Goal: Task Accomplishment & Management: Use online tool/utility

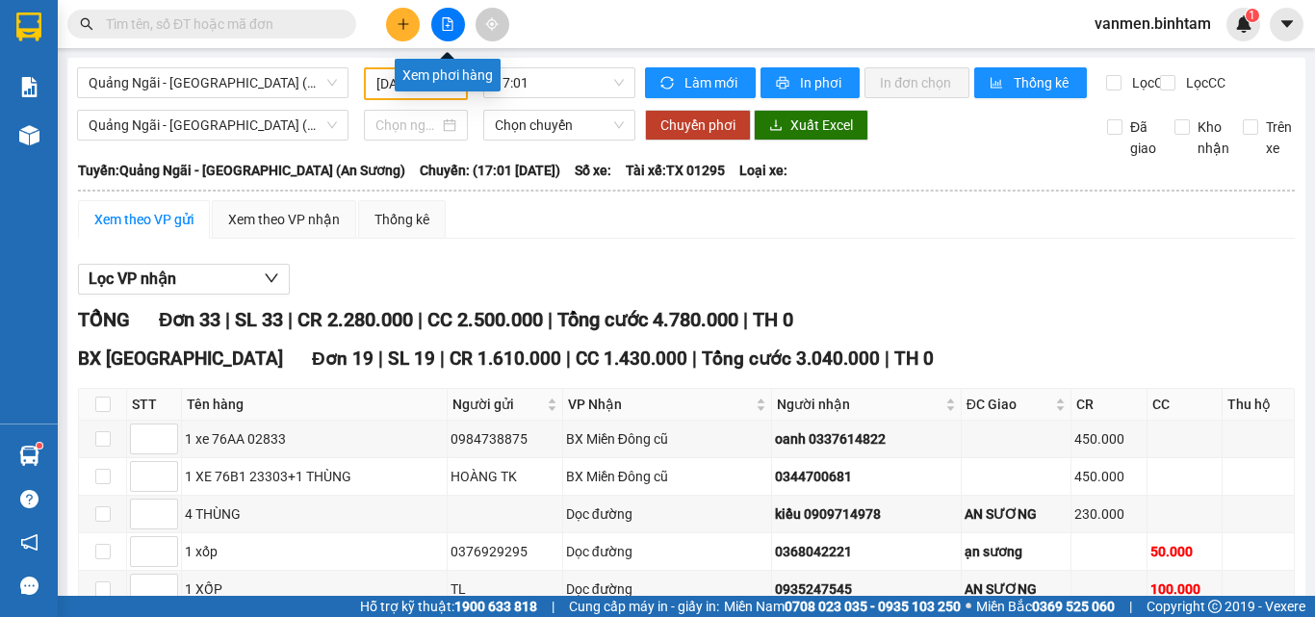
click at [449, 37] on button at bounding box center [448, 25] width 34 height 34
click at [446, 14] on button at bounding box center [448, 25] width 34 height 34
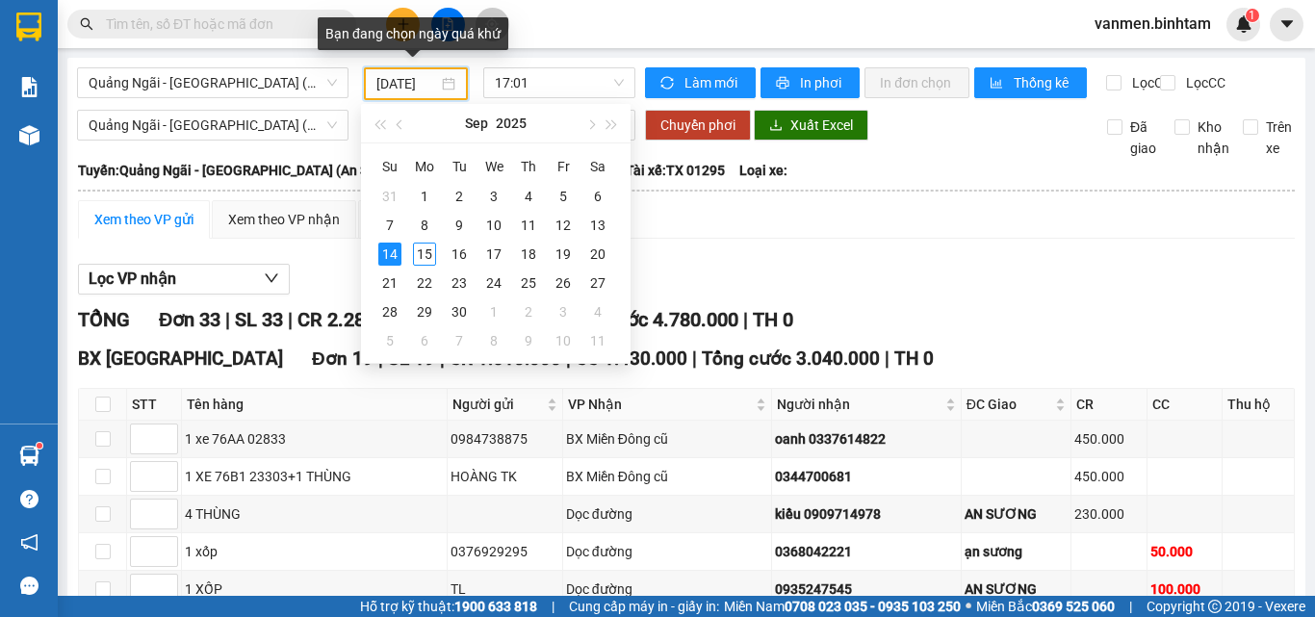
click at [399, 84] on input "[DATE]" at bounding box center [407, 83] width 62 height 21
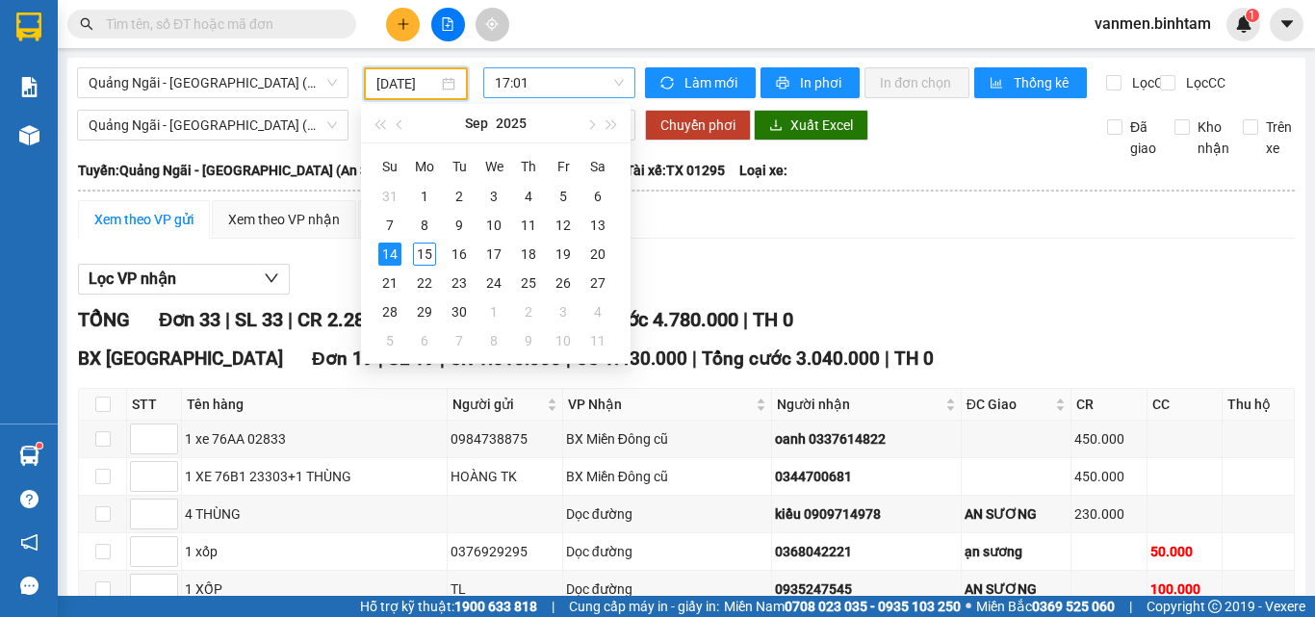
click at [559, 91] on span "17:01" at bounding box center [559, 82] width 129 height 29
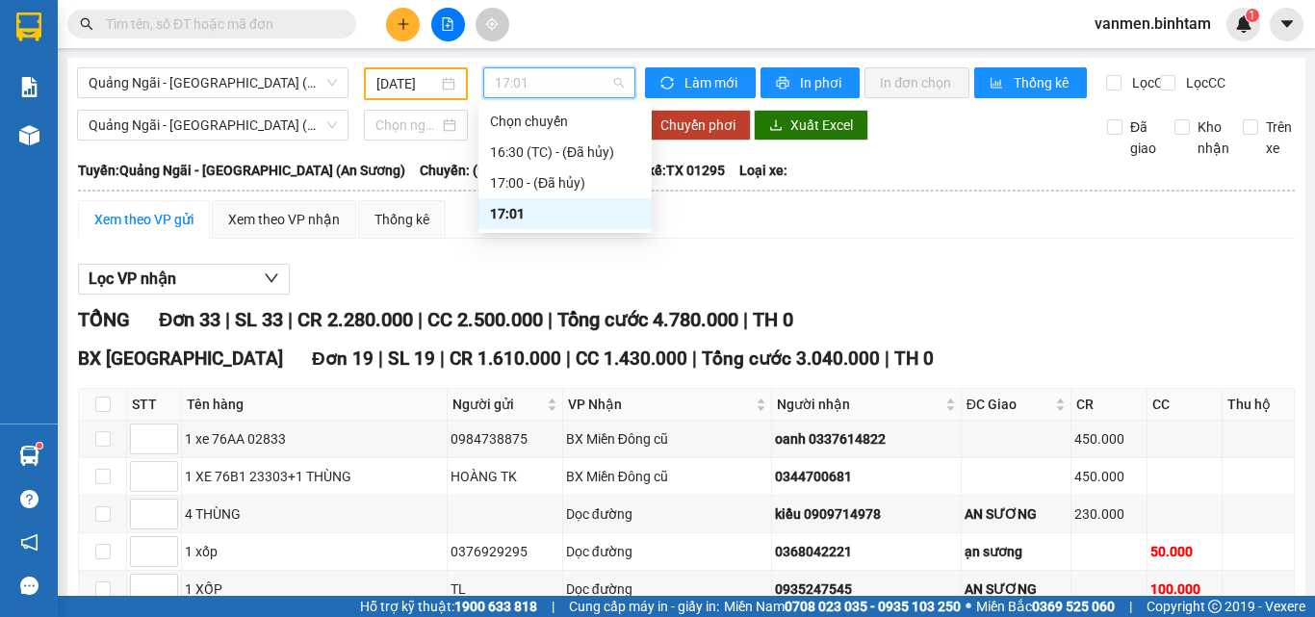
click at [514, 210] on div "17:01" at bounding box center [565, 213] width 150 height 21
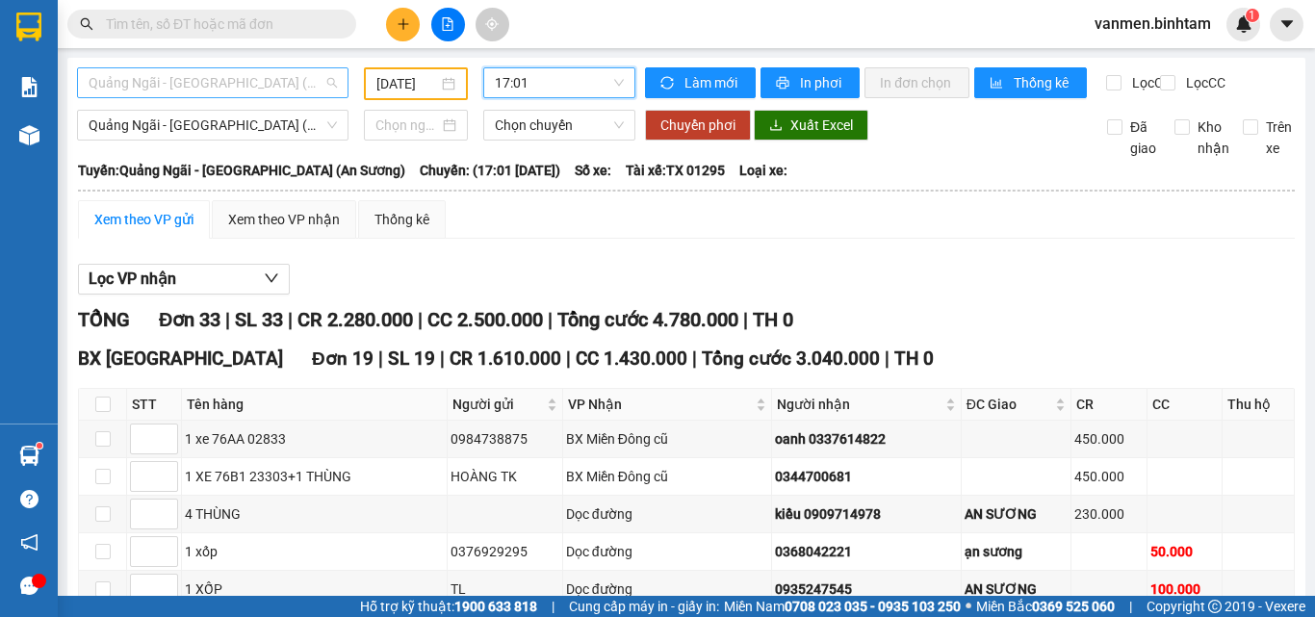
click at [181, 73] on span "Quảng Ngãi - [GEOGRAPHIC_DATA] (An Sương)" at bounding box center [213, 82] width 248 height 29
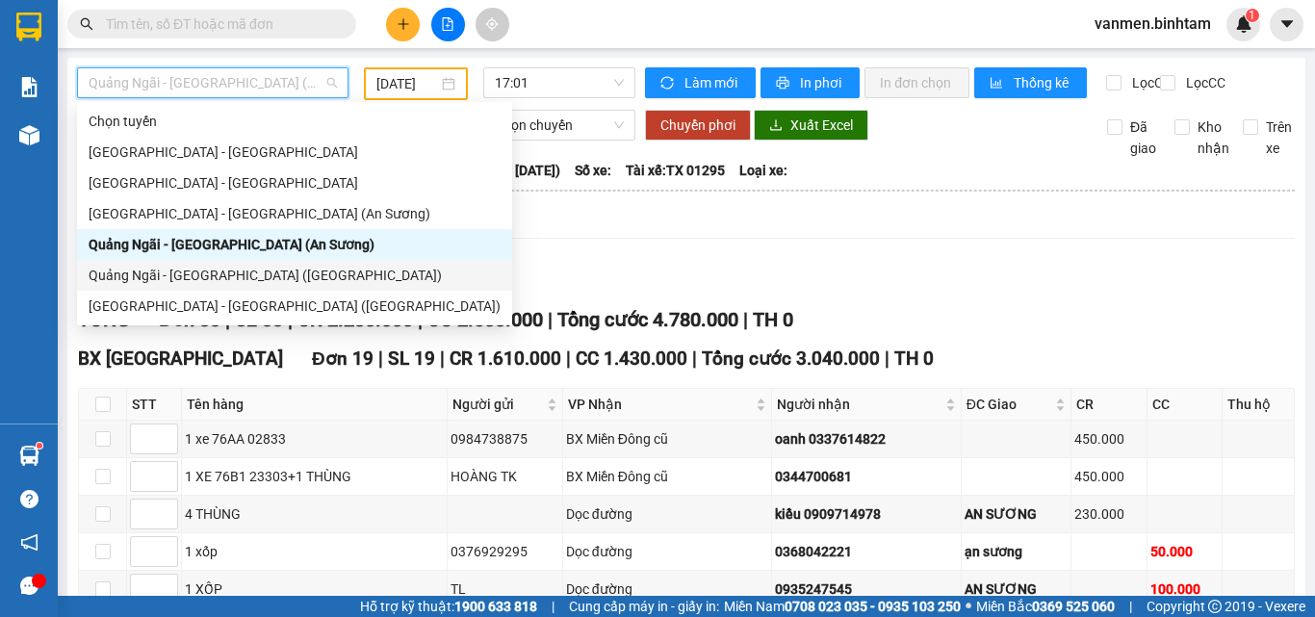
click at [118, 284] on div "Quảng Ngãi - [GEOGRAPHIC_DATA] ([GEOGRAPHIC_DATA])" at bounding box center [295, 275] width 412 height 21
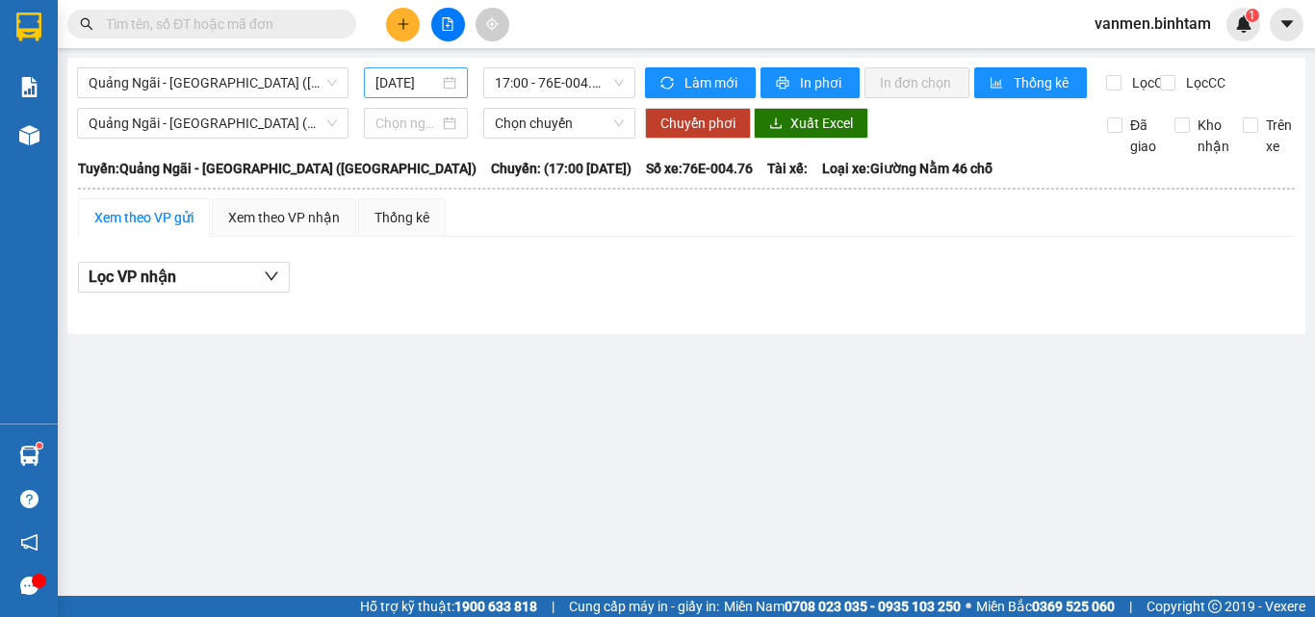
click at [373, 80] on div "[DATE]" at bounding box center [416, 82] width 104 height 31
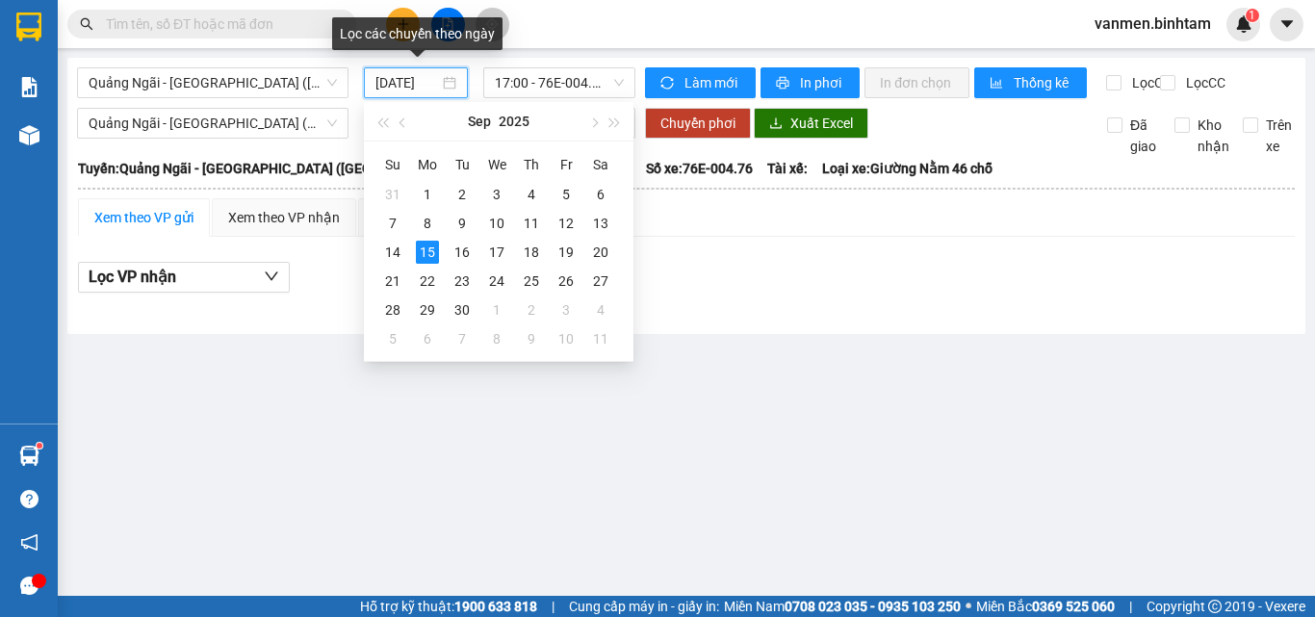
scroll to position [0, 5]
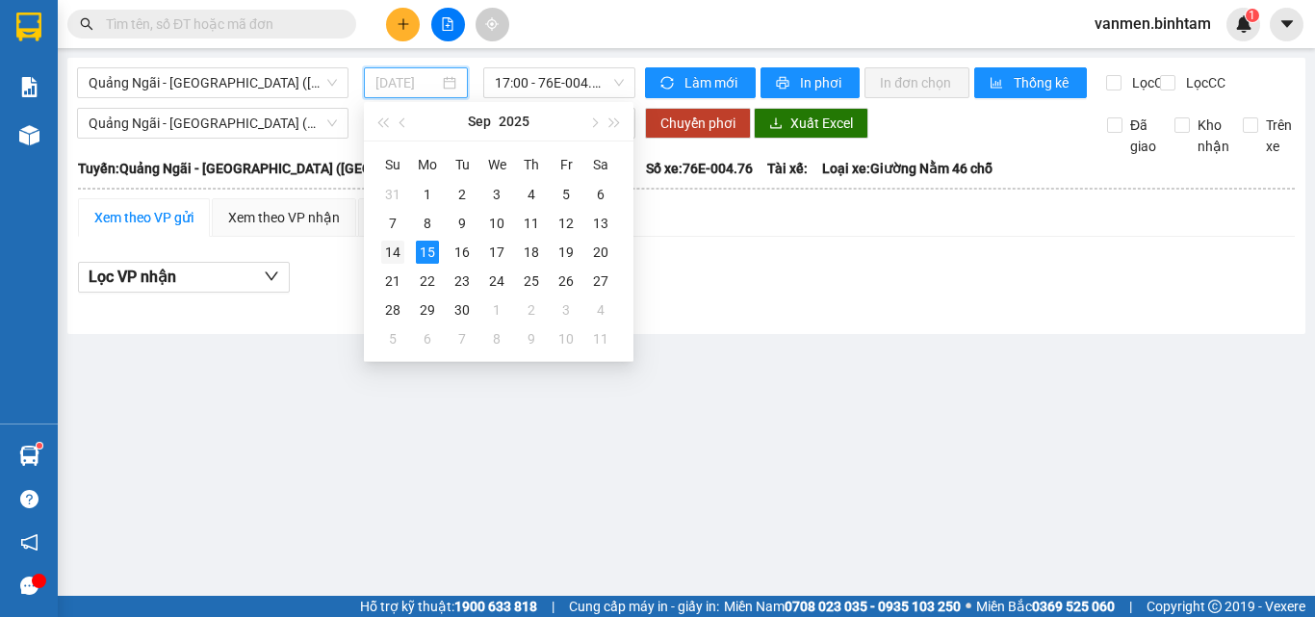
click at [391, 246] on div "14" at bounding box center [392, 252] width 23 height 23
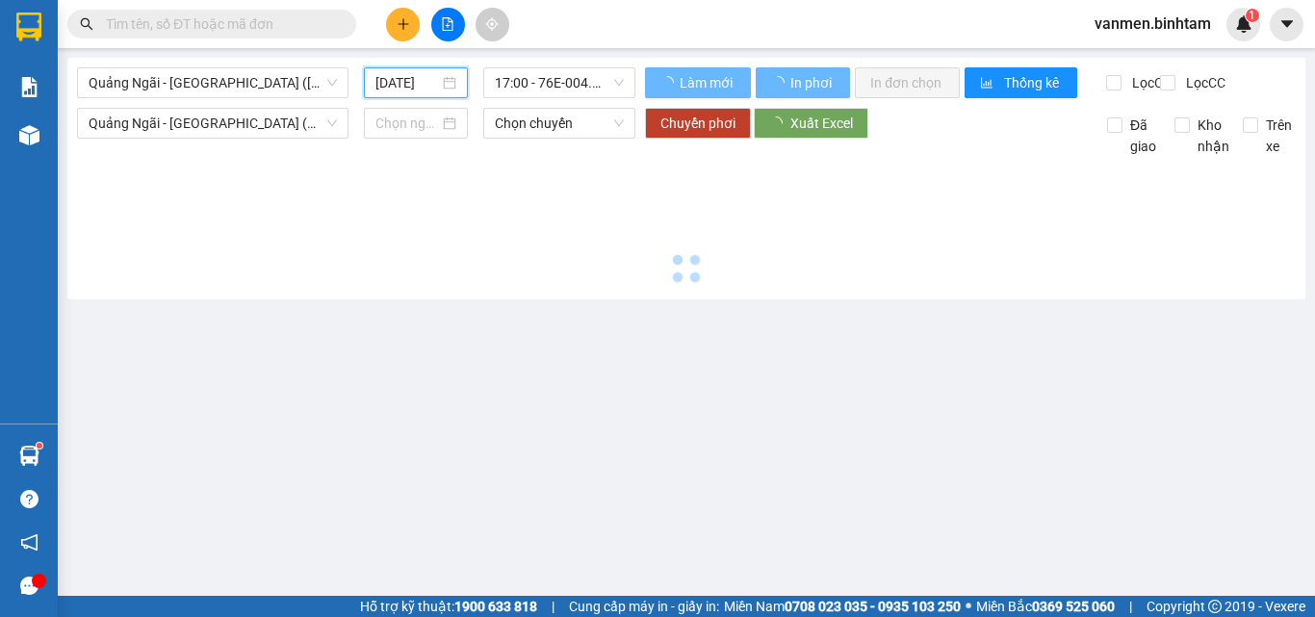
type input "[DATE]"
